Goal: Task Accomplishment & Management: Use online tool/utility

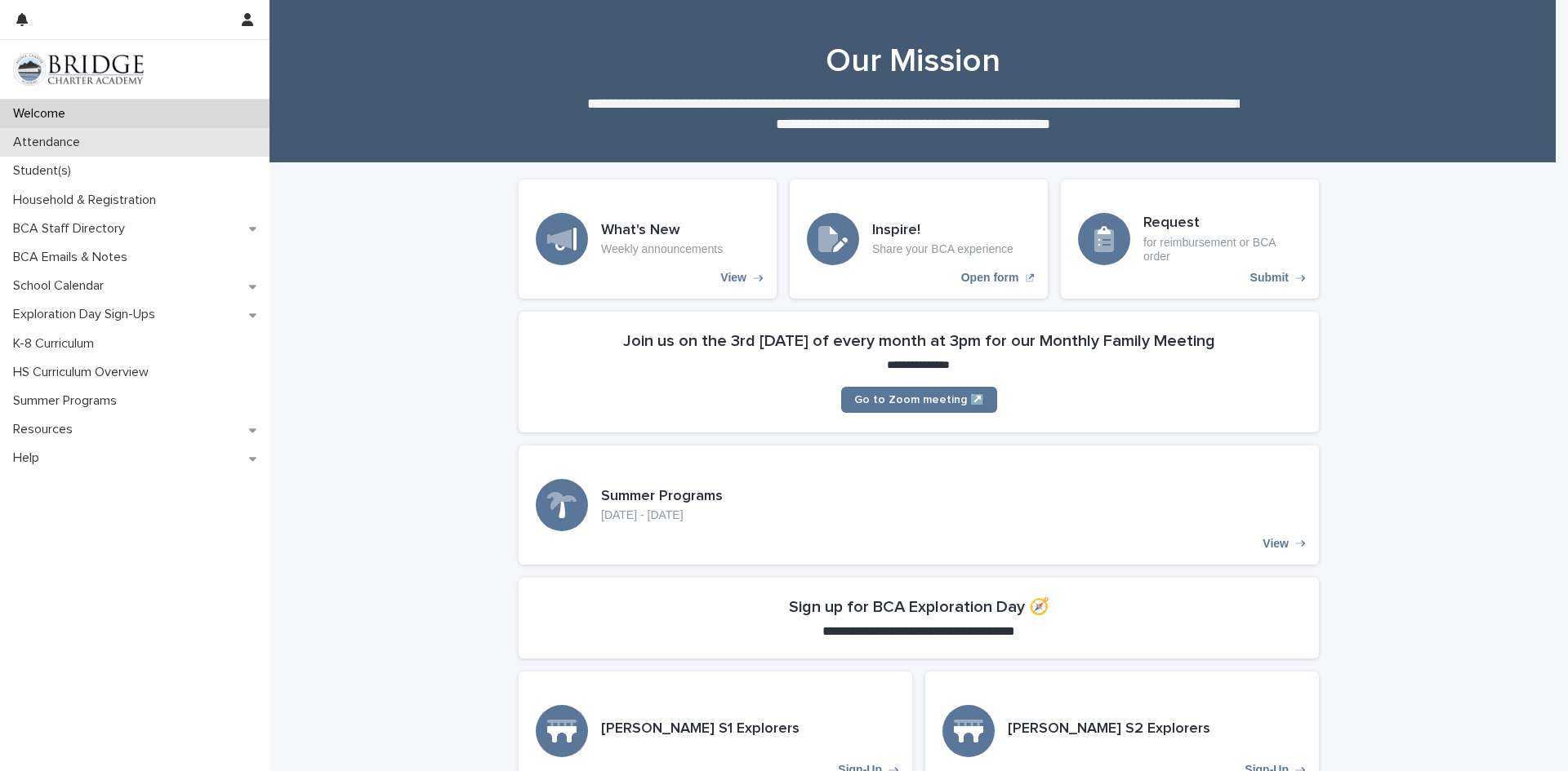
click at [124, 143] on div "Attendance" at bounding box center [135, 142] width 269 height 29
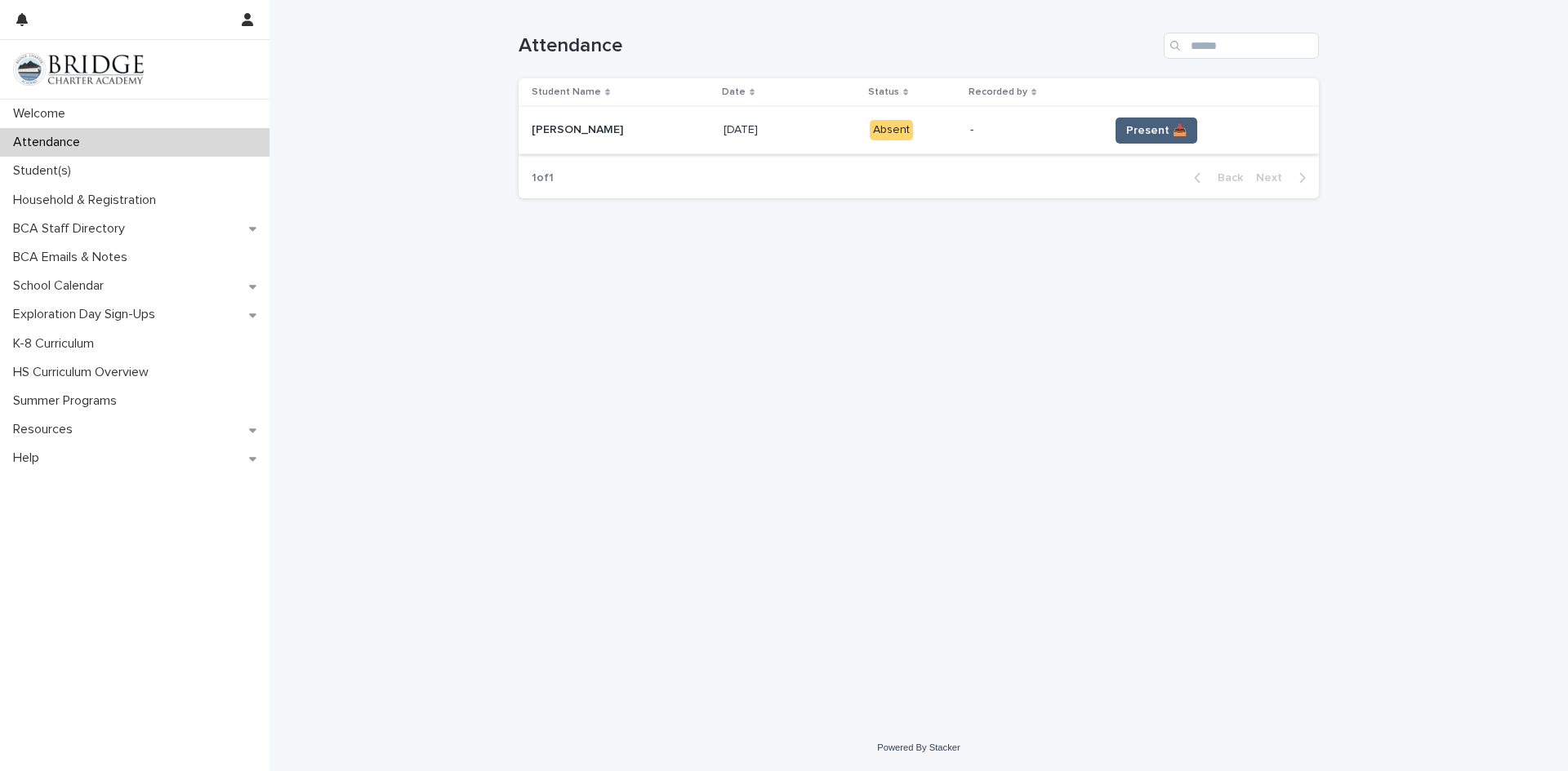
click at [1165, 135] on span "Present 📥" at bounding box center [1156, 130] width 61 height 16
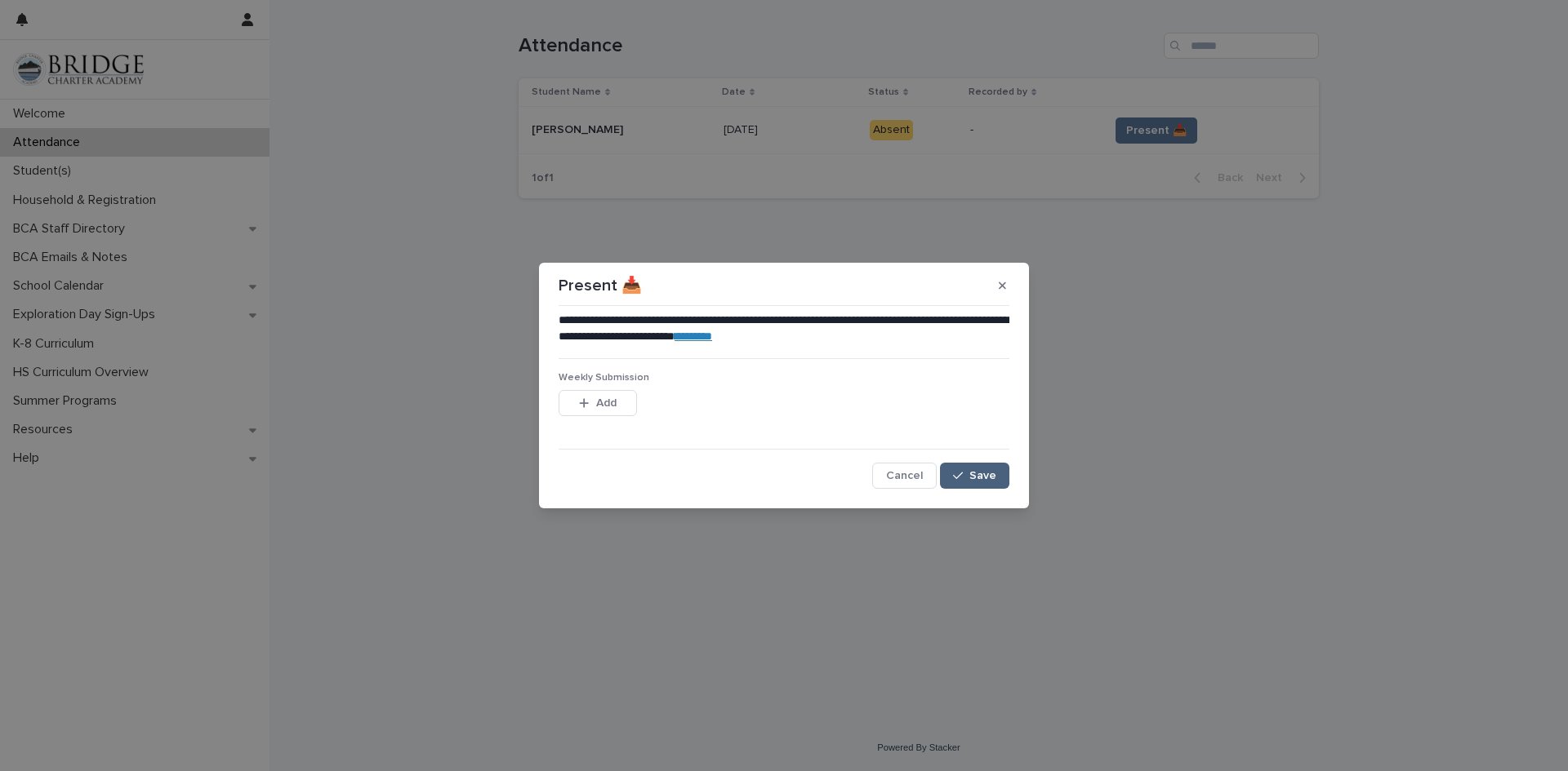
click at [984, 478] on span "Save" at bounding box center [982, 476] width 27 height 11
